Goal: Task Accomplishment & Management: Manage account settings

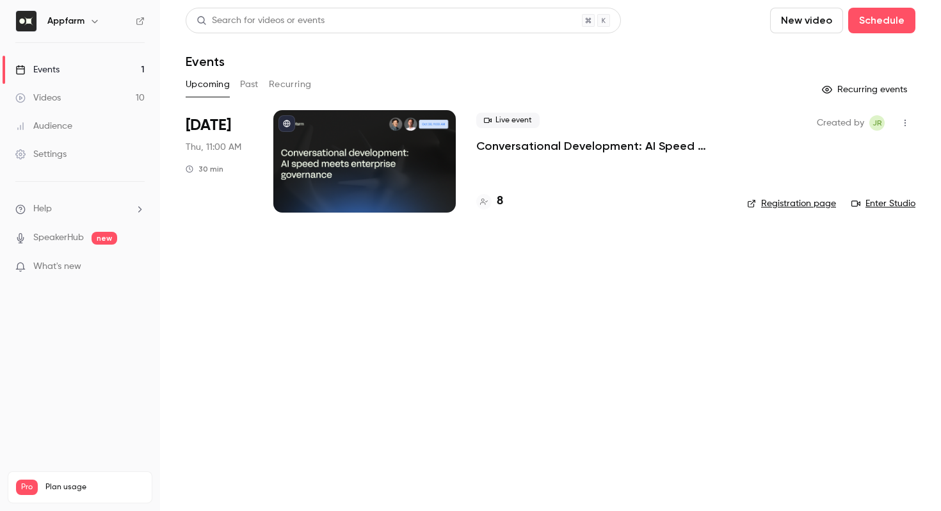
click at [493, 204] on div "8" at bounding box center [489, 201] width 27 height 17
click at [496, 202] on div "8" at bounding box center [489, 201] width 27 height 17
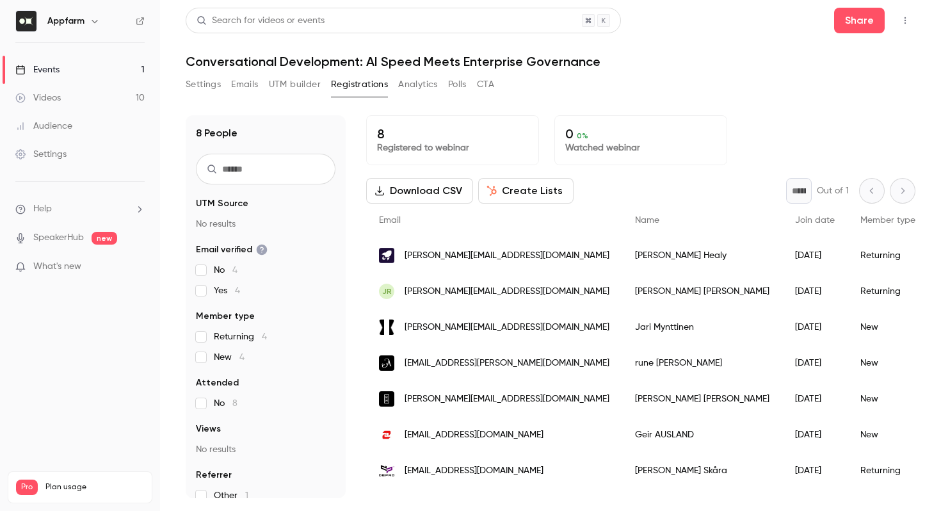
click at [622, 254] on div "[PERSON_NAME]" at bounding box center [702, 256] width 160 height 36
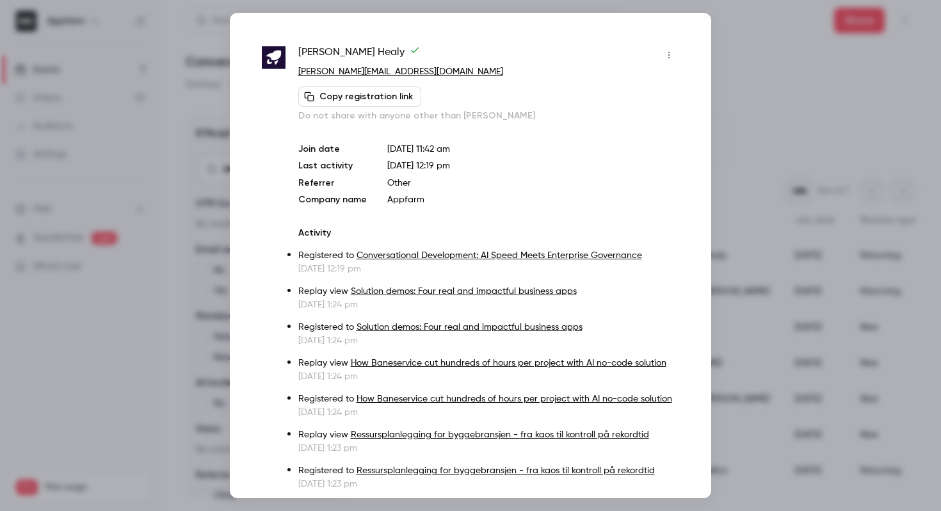
click at [674, 51] on icon "button" at bounding box center [669, 55] width 10 height 9
click at [613, 121] on div "Remove registration" at bounding box center [619, 121] width 97 height 13
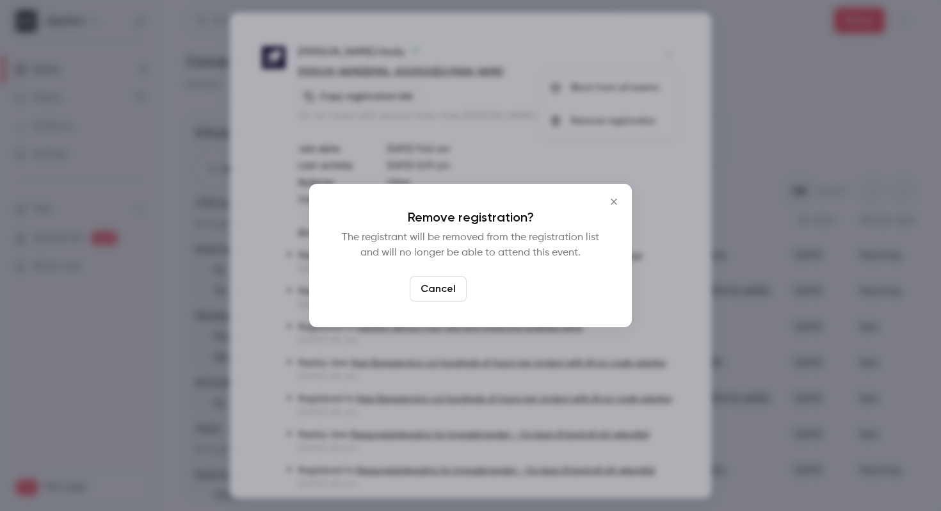
click at [486, 283] on button "Confirm" at bounding box center [502, 289] width 60 height 26
